Goal: Check status: Check status

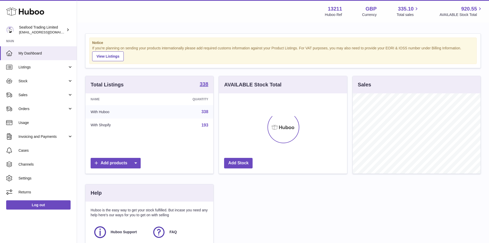
scroll to position [80, 128]
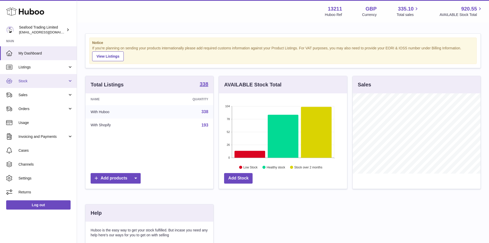
click at [43, 77] on link "Stock" at bounding box center [38, 81] width 77 height 14
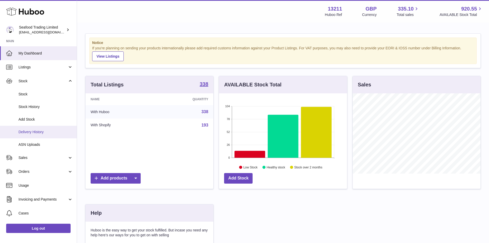
click at [33, 130] on span "Delivery History" at bounding box center [45, 131] width 54 height 5
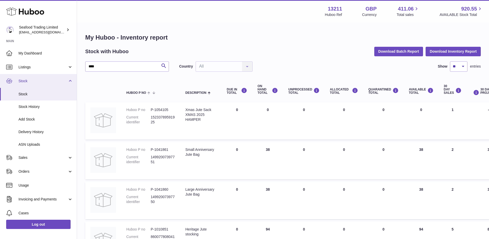
click at [35, 82] on span "Stock" at bounding box center [42, 81] width 49 height 5
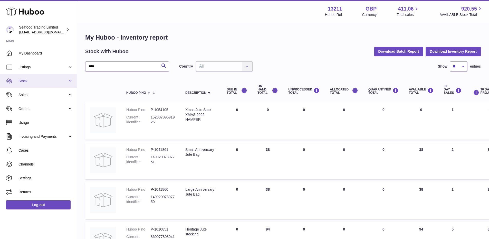
click at [35, 82] on span "Stock" at bounding box center [42, 81] width 49 height 5
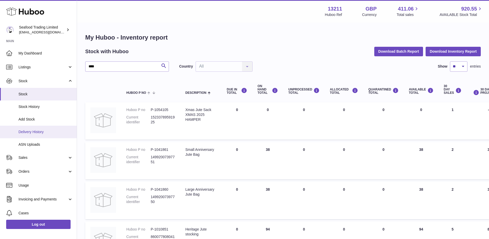
click at [30, 130] on span "Delivery History" at bounding box center [45, 131] width 54 height 5
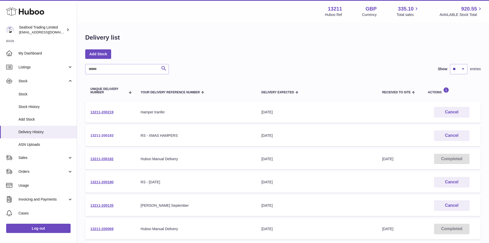
click at [107, 135] on link "13211-200183" at bounding box center [101, 135] width 23 height 4
click at [100, 112] on link "13211-200219" at bounding box center [101, 112] width 23 height 4
click at [110, 133] on link "13211-200183" at bounding box center [101, 135] width 23 height 4
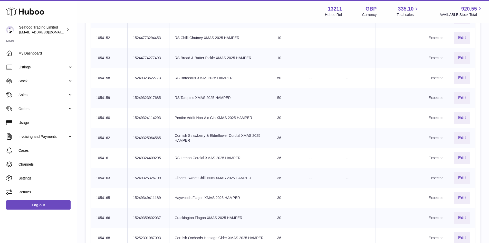
scroll to position [950, 0]
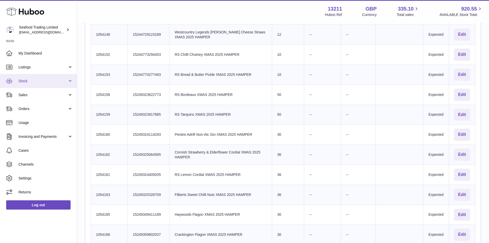
click at [22, 85] on link "Stock" at bounding box center [38, 81] width 77 height 14
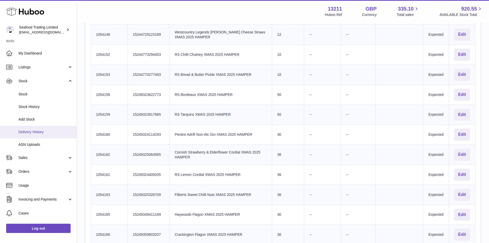
click at [38, 131] on span "Delivery History" at bounding box center [45, 131] width 54 height 5
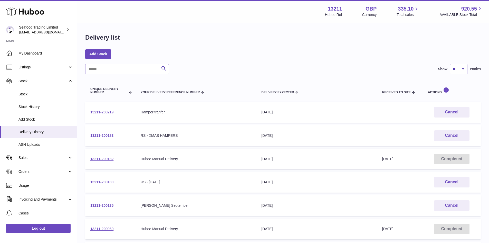
click at [100, 180] on link "13211-200180" at bounding box center [101, 182] width 23 height 4
